Goal: Transaction & Acquisition: Subscribe to service/newsletter

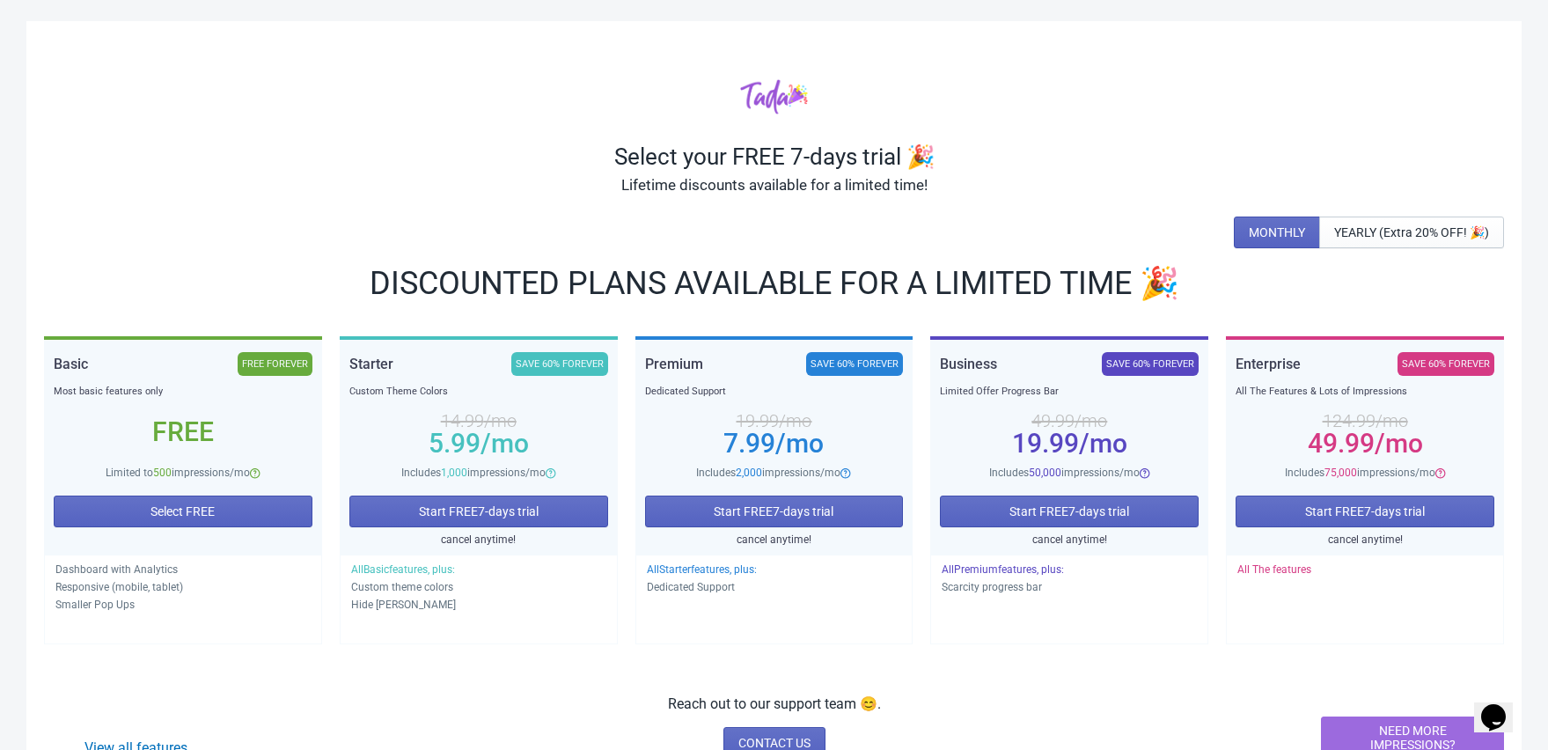
scroll to position [65, 0]
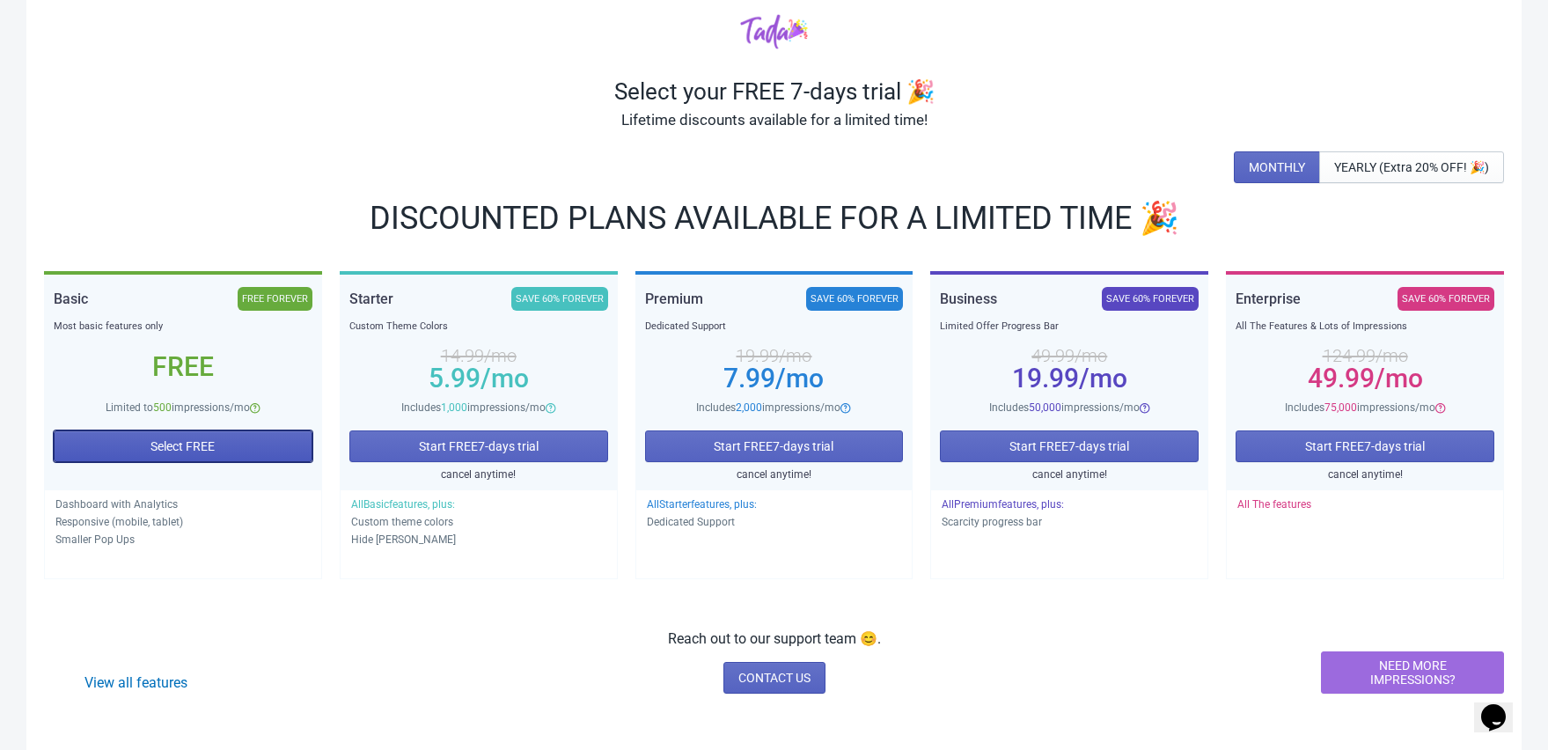
click at [243, 452] on button "Select FREE" at bounding box center [183, 446] width 259 height 32
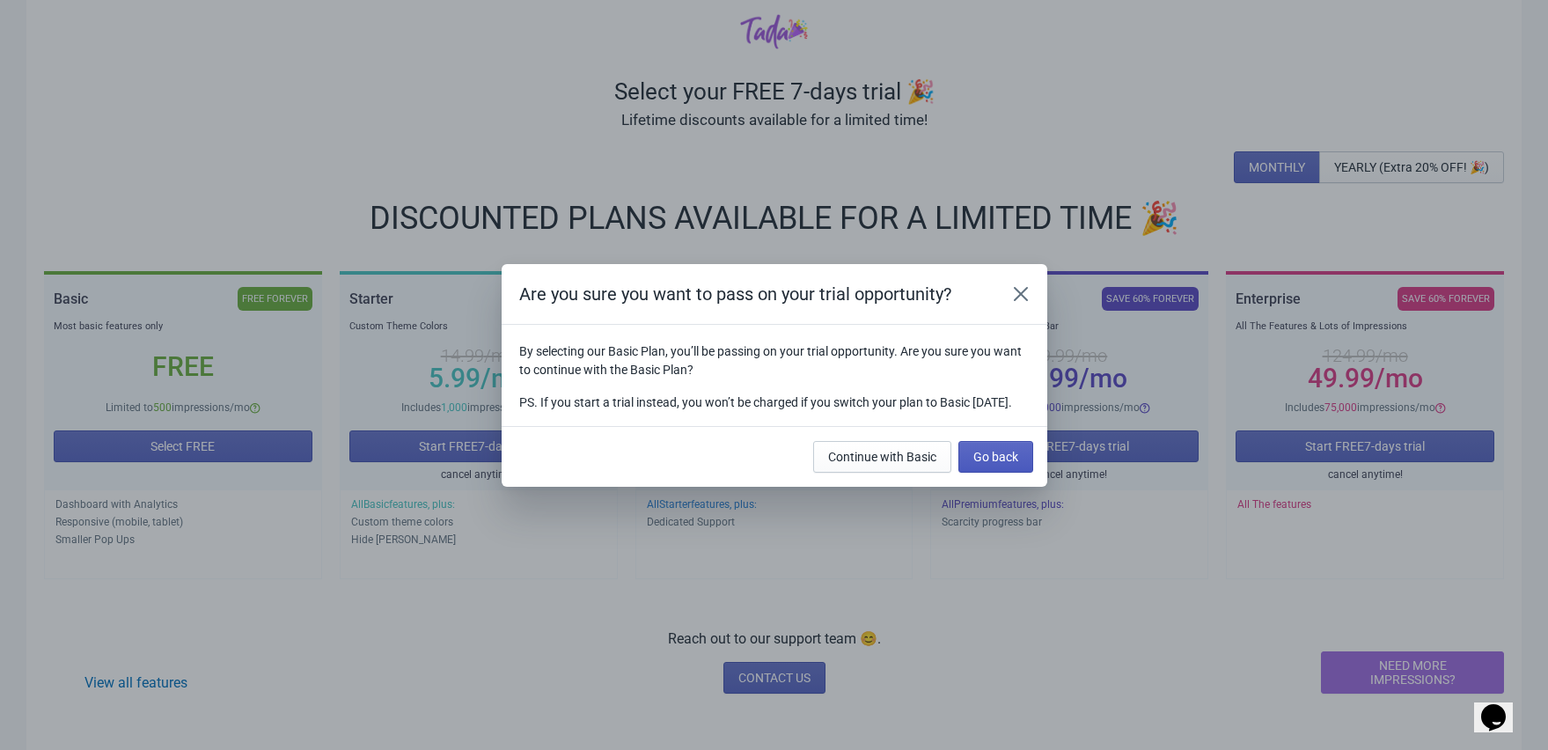
click at [988, 463] on span "Go back" at bounding box center [995, 457] width 45 height 14
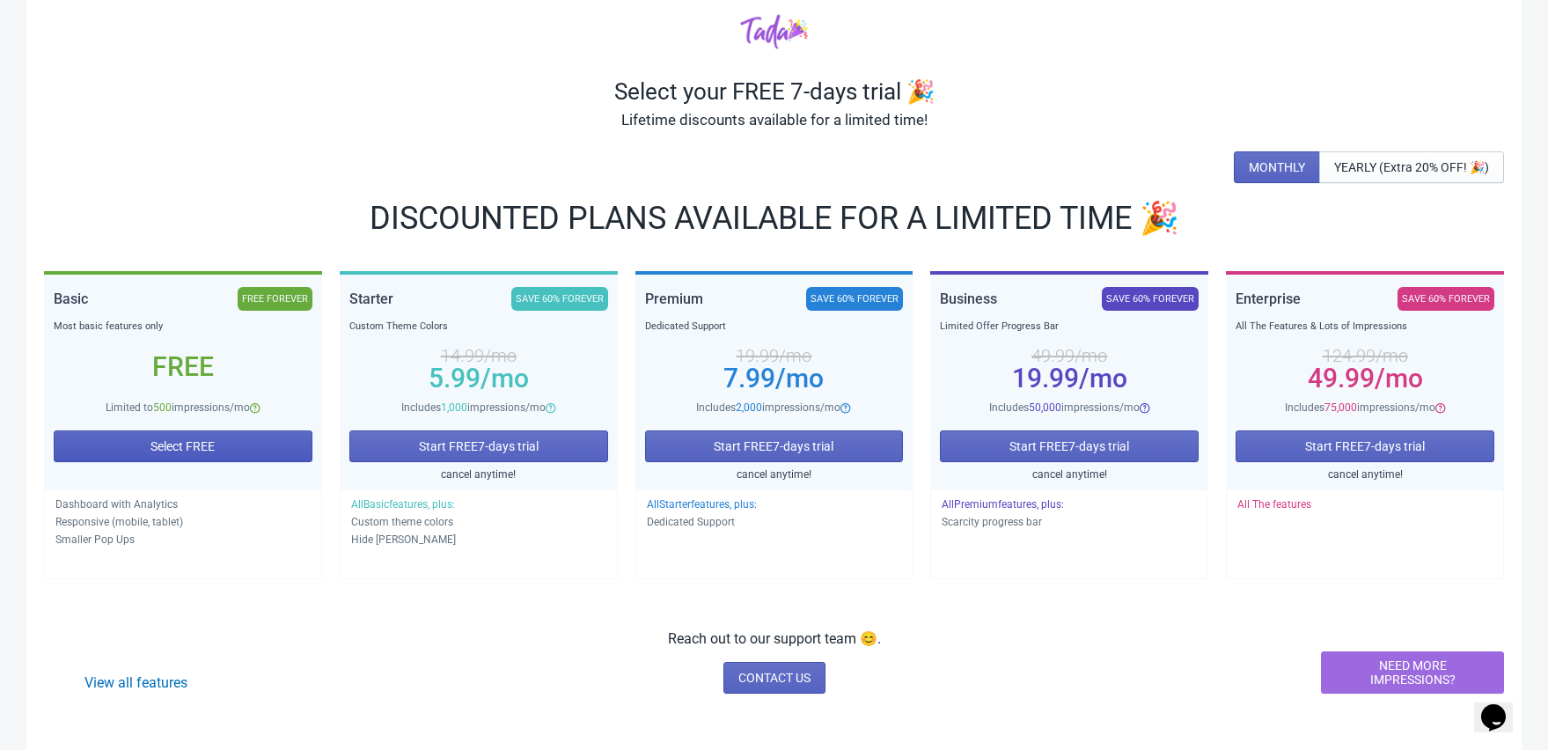
click at [195, 435] on button "Select FREE" at bounding box center [183, 446] width 259 height 32
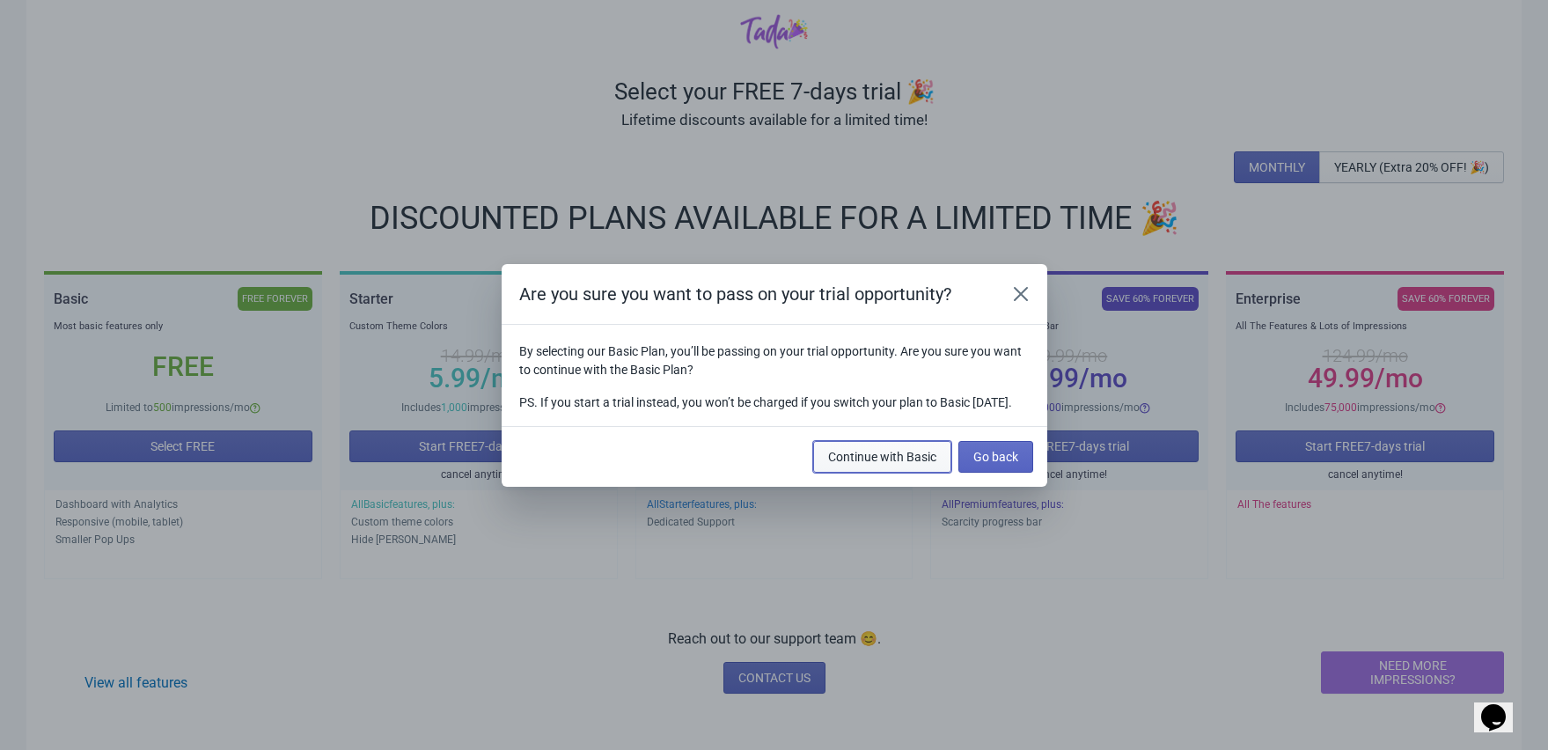
click at [890, 464] on span "Continue with Basic" at bounding box center [882, 457] width 108 height 14
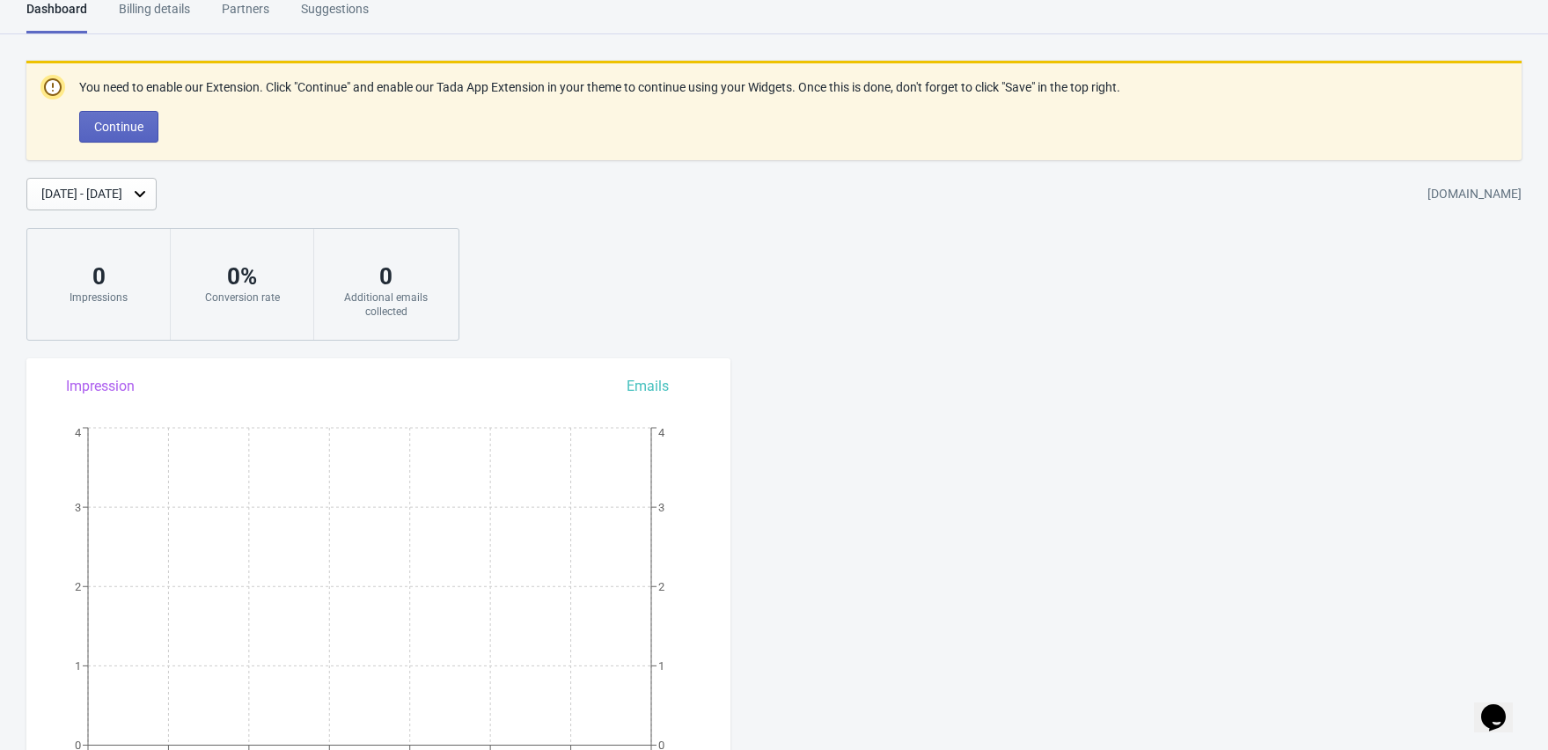
scroll to position [62, 0]
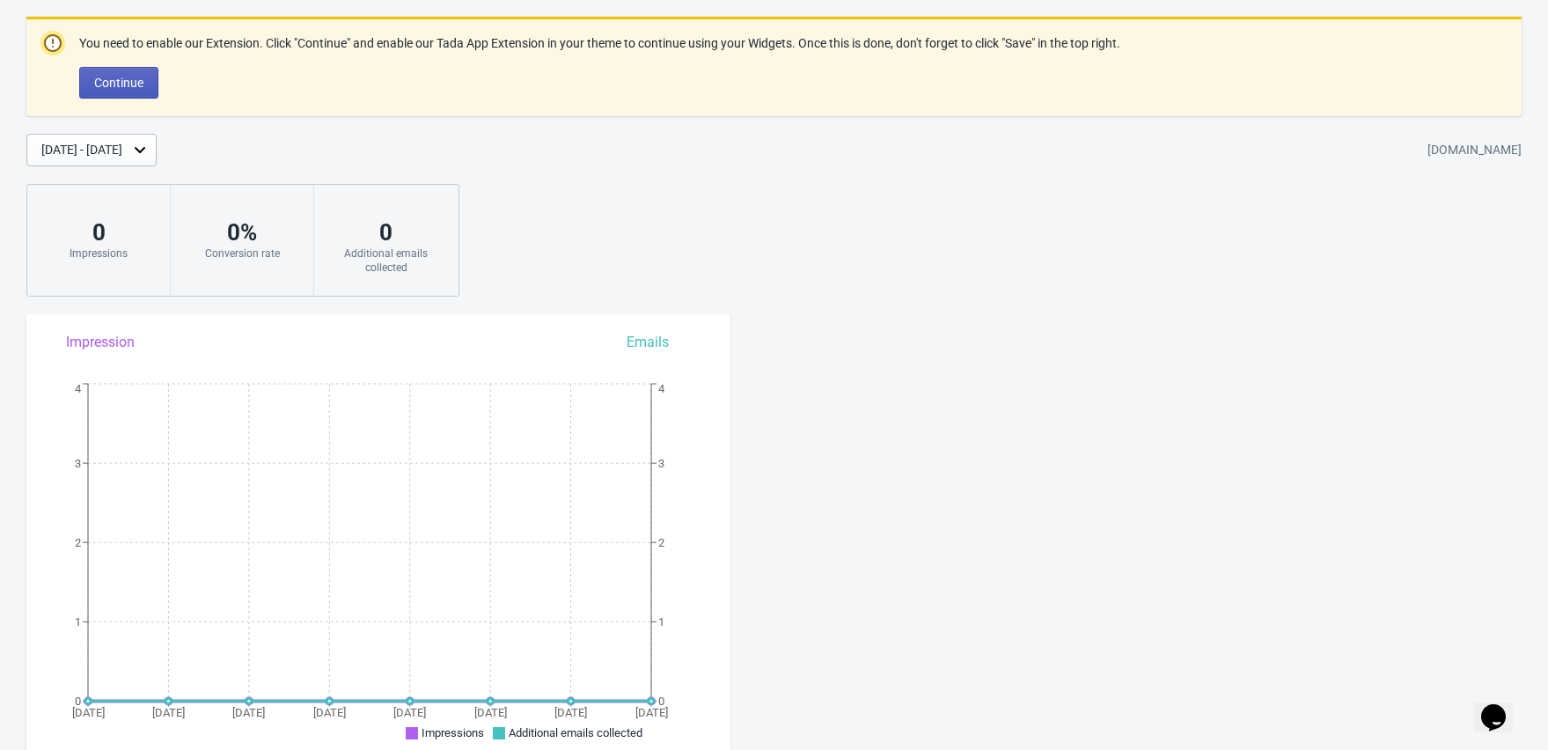
click at [123, 84] on span "Continue" at bounding box center [118, 83] width 49 height 14
